Goal: Task Accomplishment & Management: Use online tool/utility

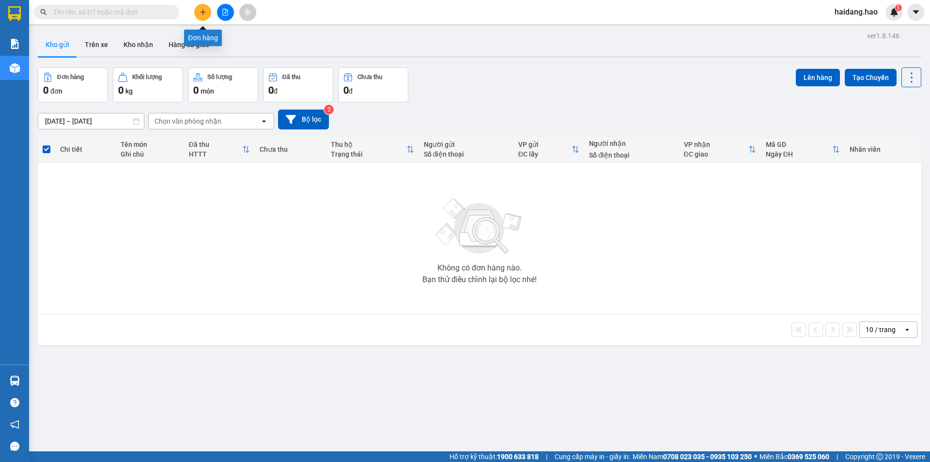
click at [203, 10] on icon "plus" at bounding box center [203, 12] width 7 height 7
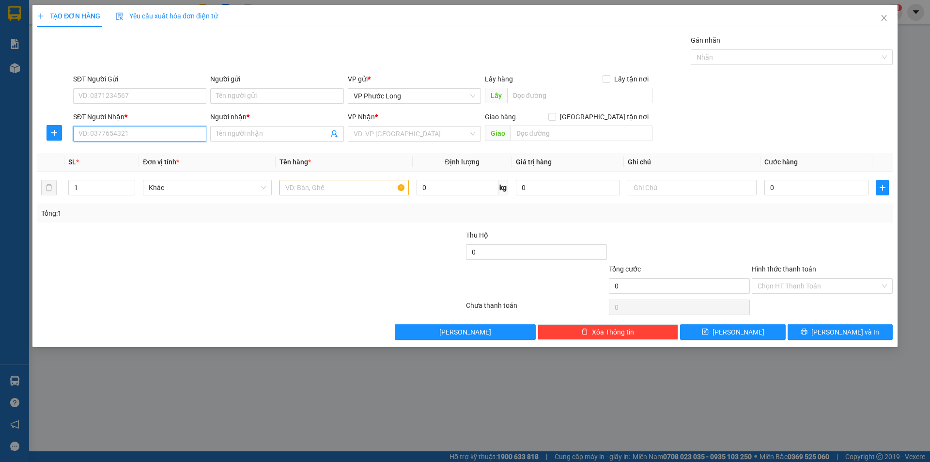
click at [92, 126] on input "SĐT Người Nhận *" at bounding box center [139, 134] width 133 height 16
type input "0938821796"
click at [161, 158] on div "0938821796 - LAB THIÊN ÂN" at bounding box center [140, 153] width 122 height 11
type input "LAB THIÊN ÂN"
type input "30.000"
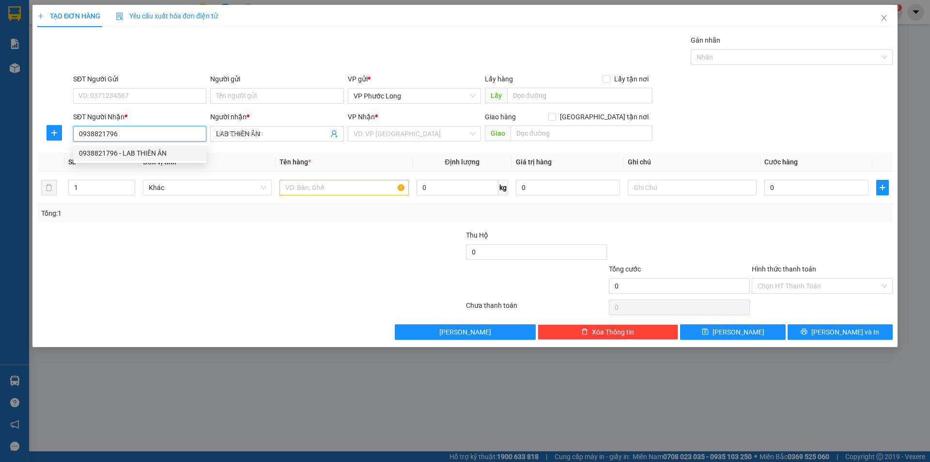
type input "30.000"
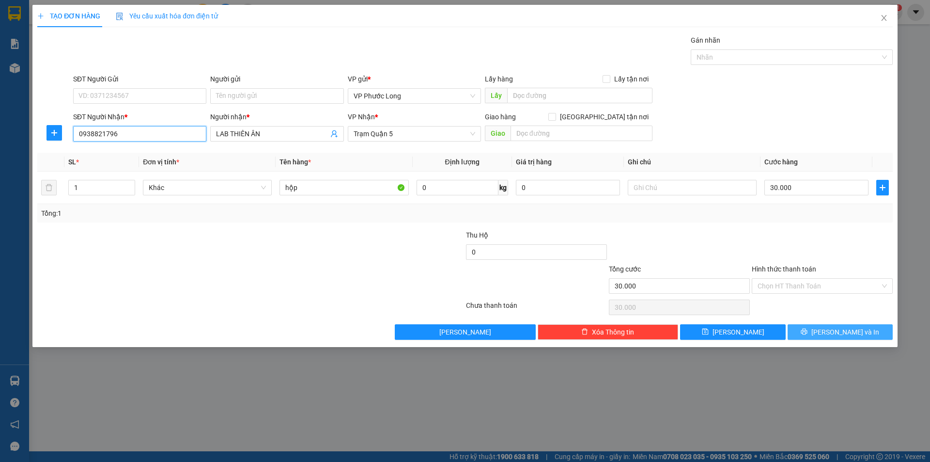
type input "0938821796"
click at [848, 332] on span "[PERSON_NAME] và In" at bounding box center [846, 332] width 68 height 11
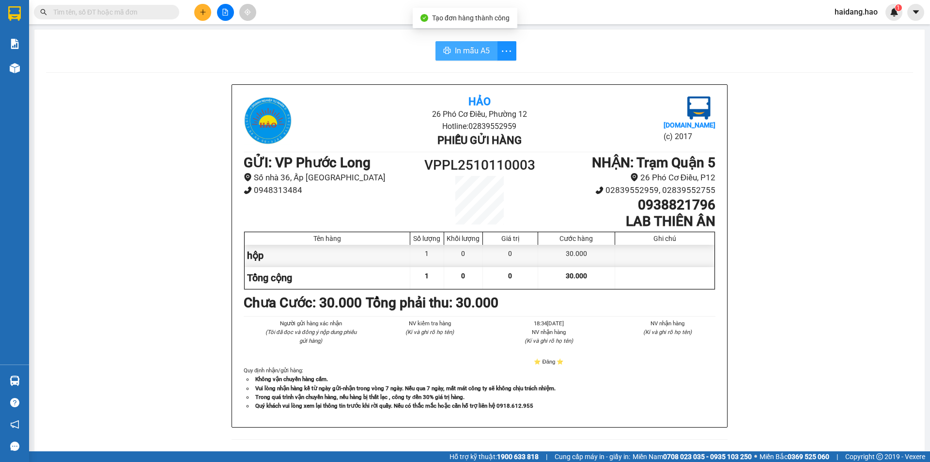
click at [461, 51] on span "In mẫu A5" at bounding box center [472, 51] width 35 height 12
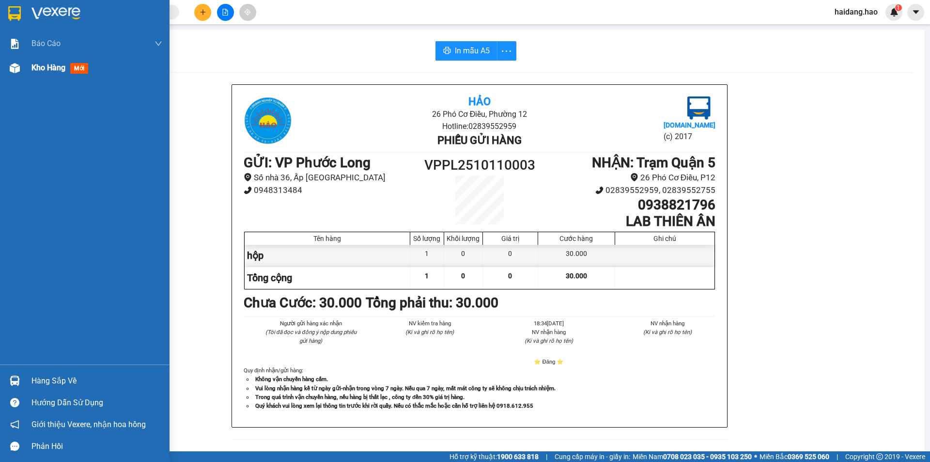
click at [52, 74] on div "Kho hàng mới" at bounding box center [96, 68] width 131 height 24
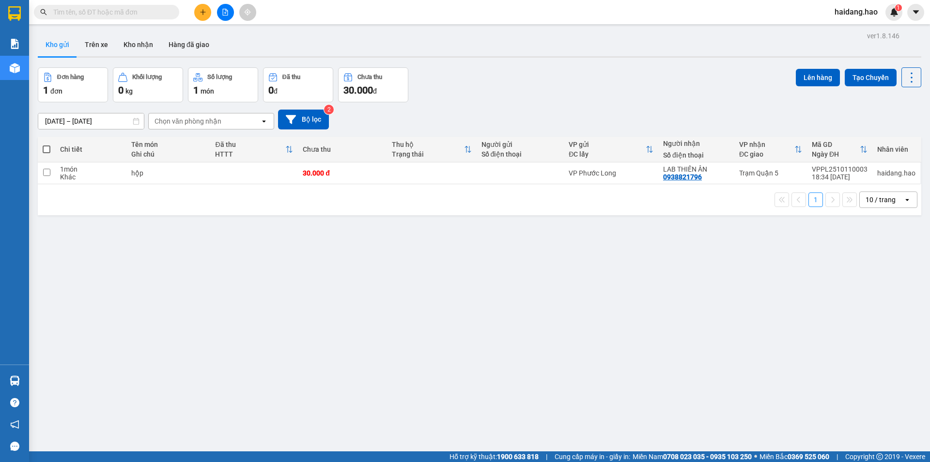
click at [45, 146] on span at bounding box center [47, 149] width 8 height 8
click at [47, 144] on input "checkbox" at bounding box center [47, 144] width 0 height 0
checkbox input "true"
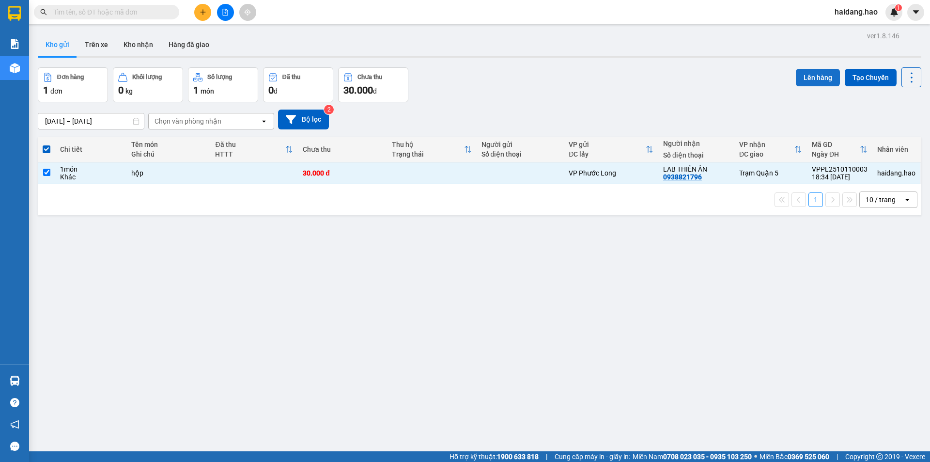
click at [803, 78] on button "Lên hàng" at bounding box center [818, 77] width 44 height 17
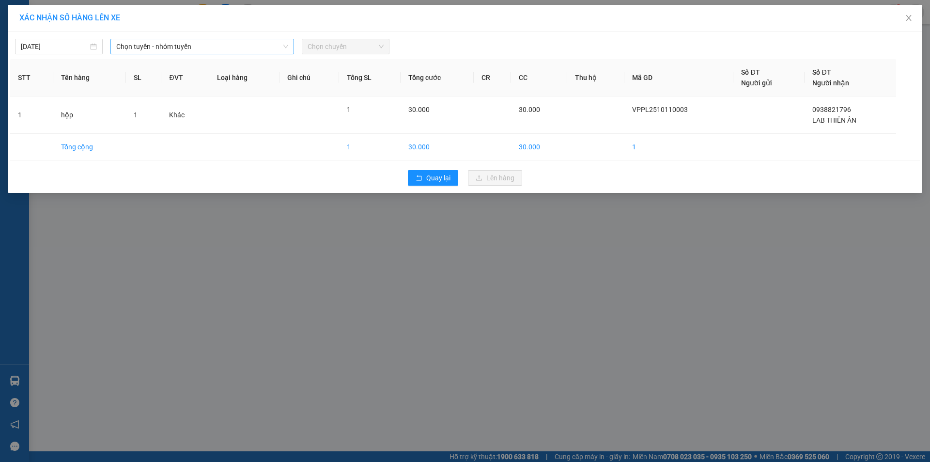
click at [251, 49] on span "Chọn tuyến - nhóm tuyến" at bounding box center [202, 46] width 172 height 15
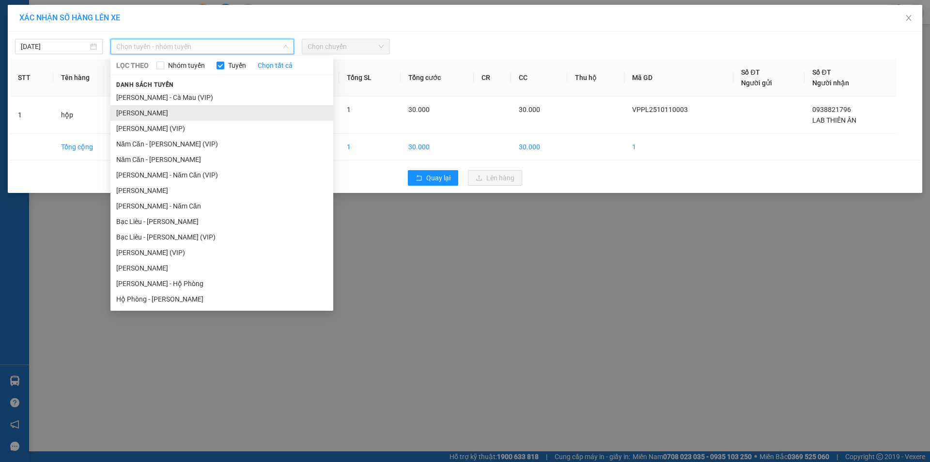
click at [230, 106] on li "[PERSON_NAME]" at bounding box center [221, 113] width 223 height 16
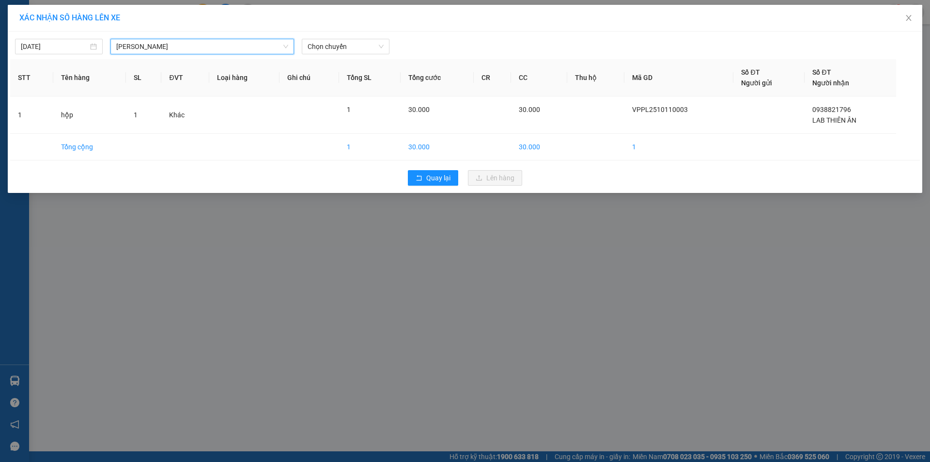
click at [231, 58] on div "[DATE] [GEOGRAPHIC_DATA][PERSON_NAME][GEOGRAPHIC_DATA][GEOGRAPHIC_DATA] LỌC THE…" at bounding box center [465, 111] width 915 height 161
click at [235, 47] on span "[PERSON_NAME]" at bounding box center [202, 46] width 172 height 15
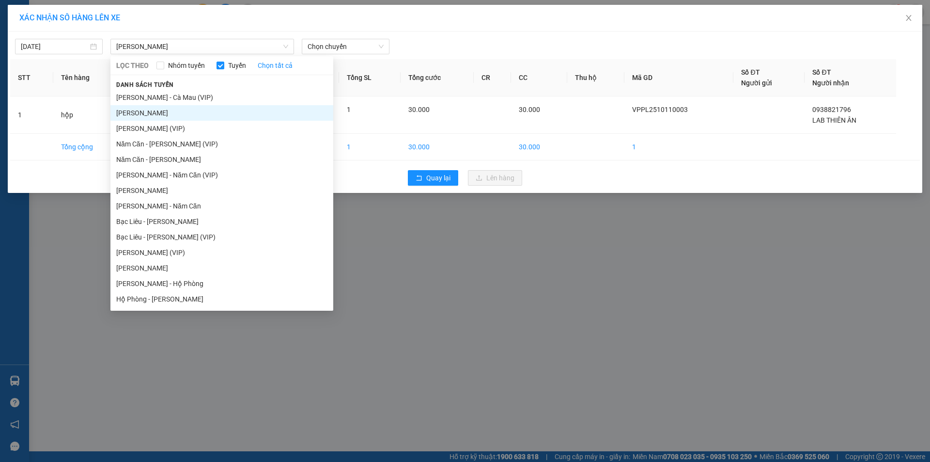
click at [472, 29] on div "XÁC NHẬN SỐ HÀNG LÊN XE" at bounding box center [465, 18] width 915 height 27
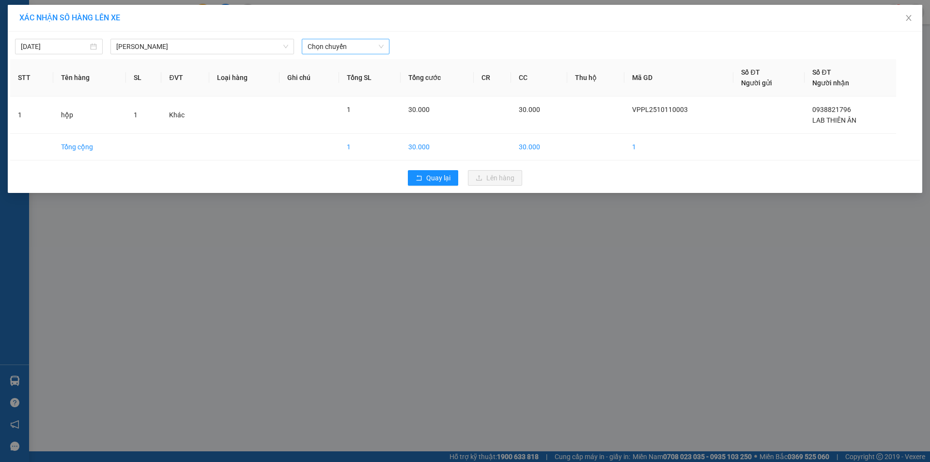
click at [355, 41] on span "Chọn chuyến" at bounding box center [346, 46] width 76 height 15
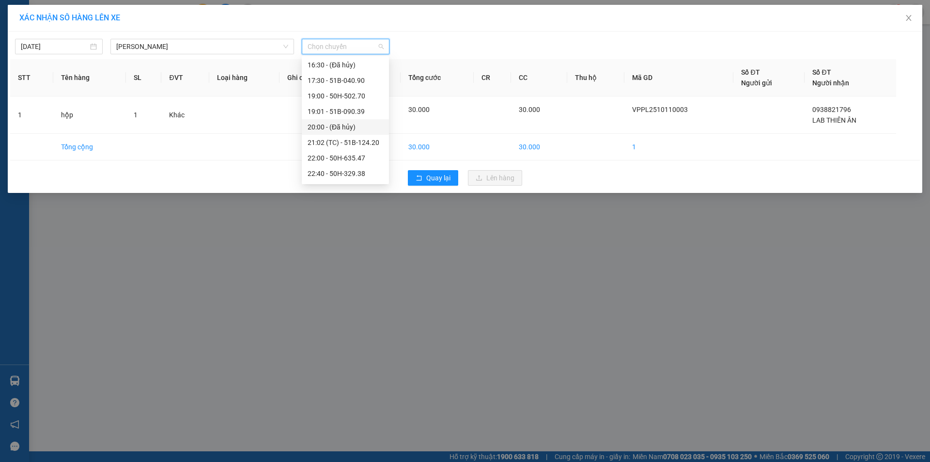
scroll to position [93, 0]
click at [342, 145] on div "22:00 - 50H-635.47" at bounding box center [346, 143] width 76 height 11
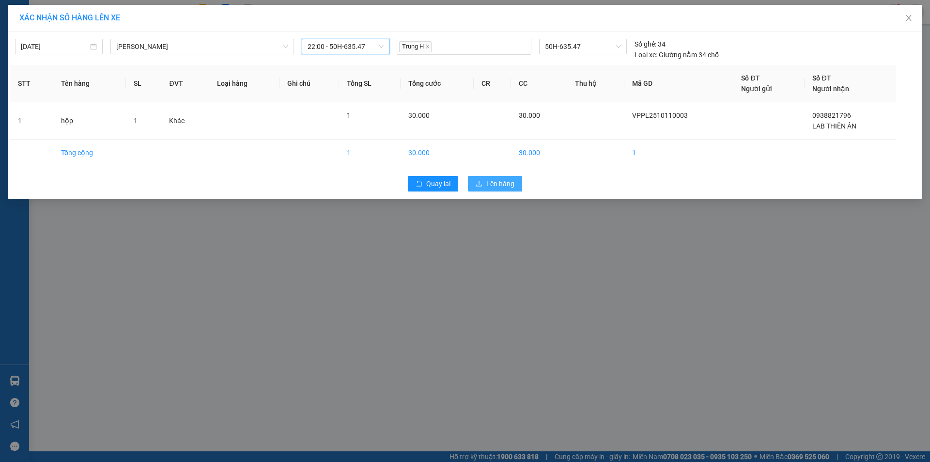
click at [492, 178] on span "Lên hàng" at bounding box center [501, 183] width 28 height 11
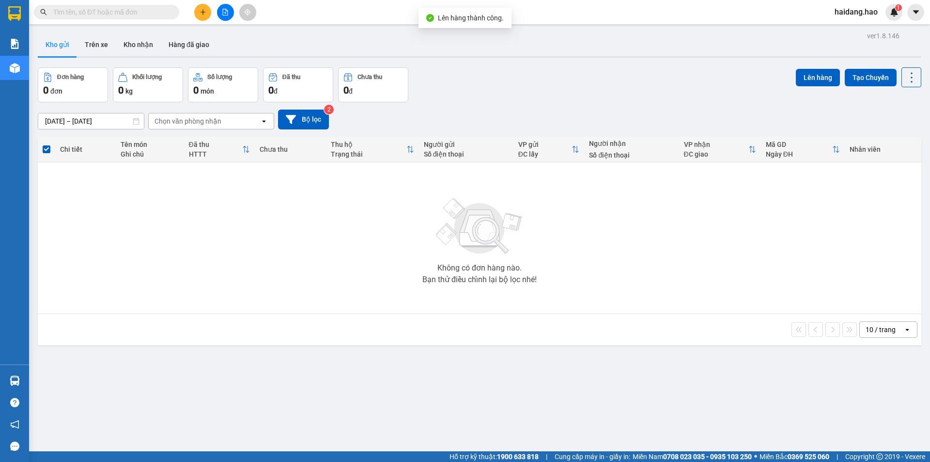
drag, startPoint x: 582, startPoint y: 54, endPoint x: 573, endPoint y: 61, distance: 11.1
click at [580, 57] on div "Kho gửi Trên xe Kho nhận Hàng đã giao" at bounding box center [480, 45] width 884 height 25
click at [88, 46] on button "Trên xe" at bounding box center [96, 44] width 39 height 23
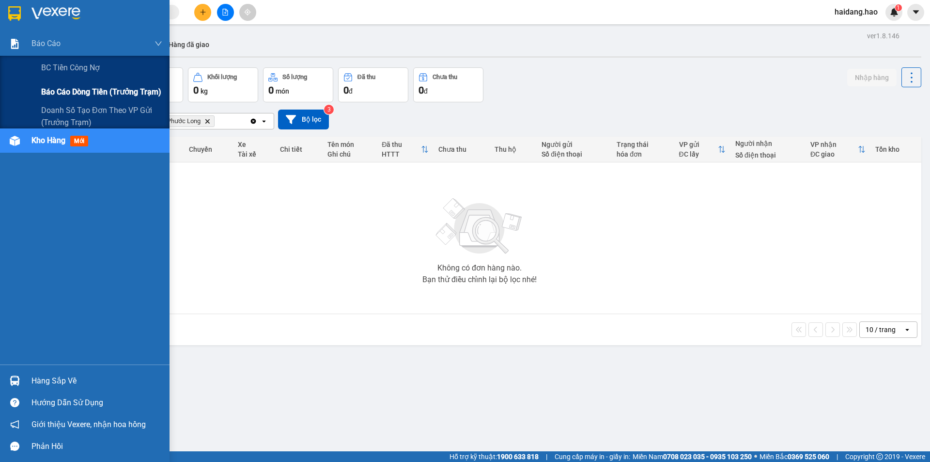
click at [107, 85] on div "Báo cáo dòng tiền (trưởng trạm)" at bounding box center [101, 92] width 121 height 24
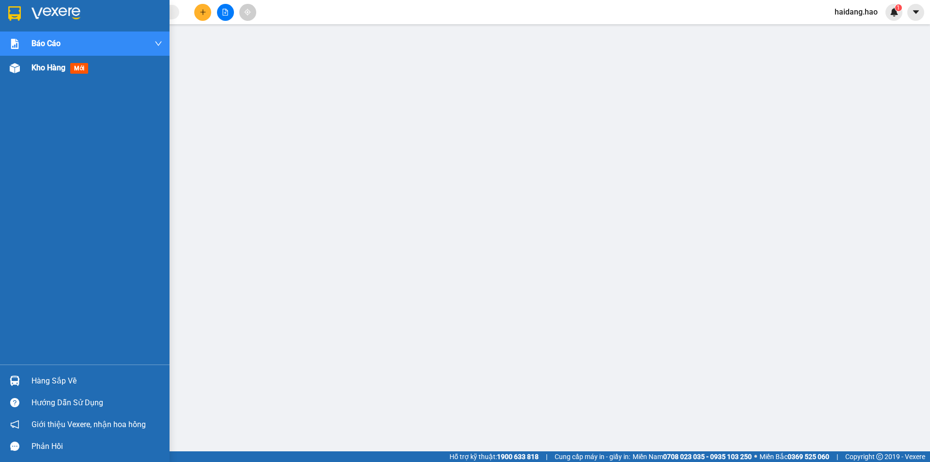
drag, startPoint x: 27, startPoint y: 79, endPoint x: 45, endPoint y: 70, distance: 19.9
click at [27, 79] on div "Kho hàng mới" at bounding box center [85, 68] width 170 height 24
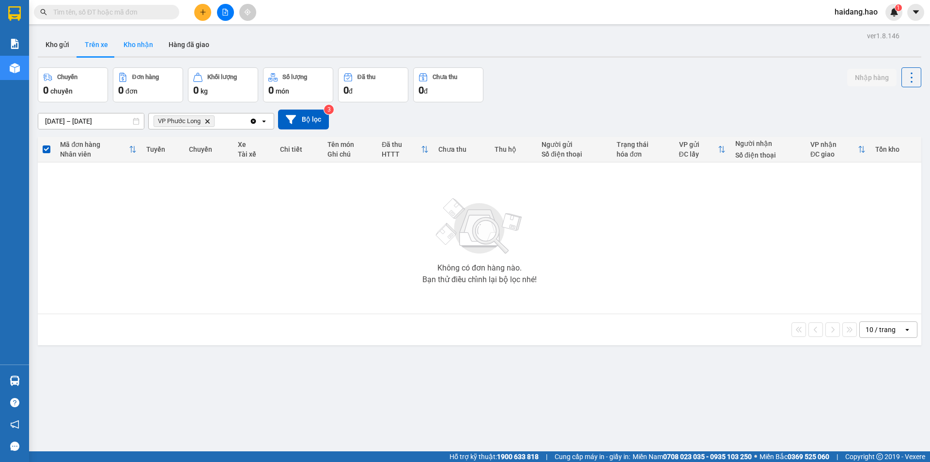
click at [133, 49] on button "Kho nhận" at bounding box center [138, 44] width 45 height 23
